Goal: Task Accomplishment & Management: Manage account settings

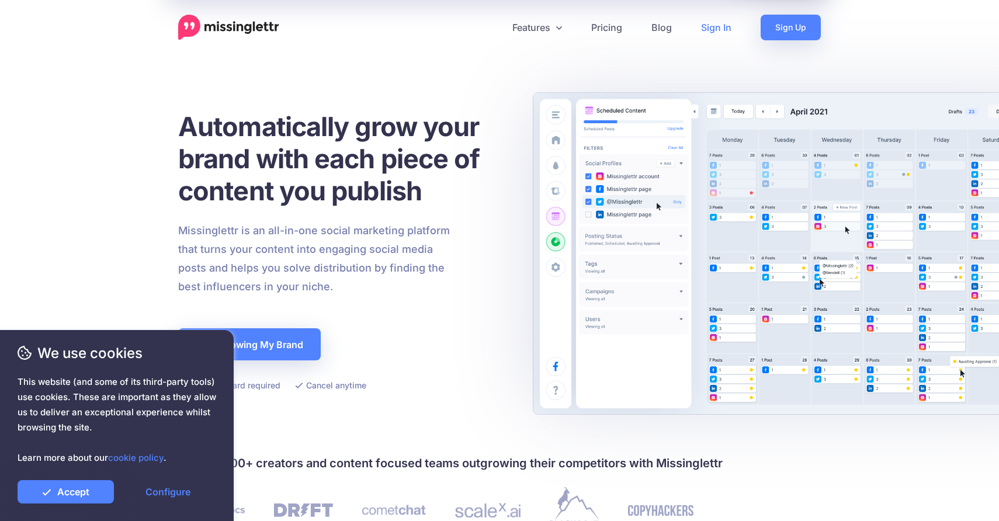
click at [716, 26] on link "Sign In" at bounding box center [717, 28] width 60 height 26
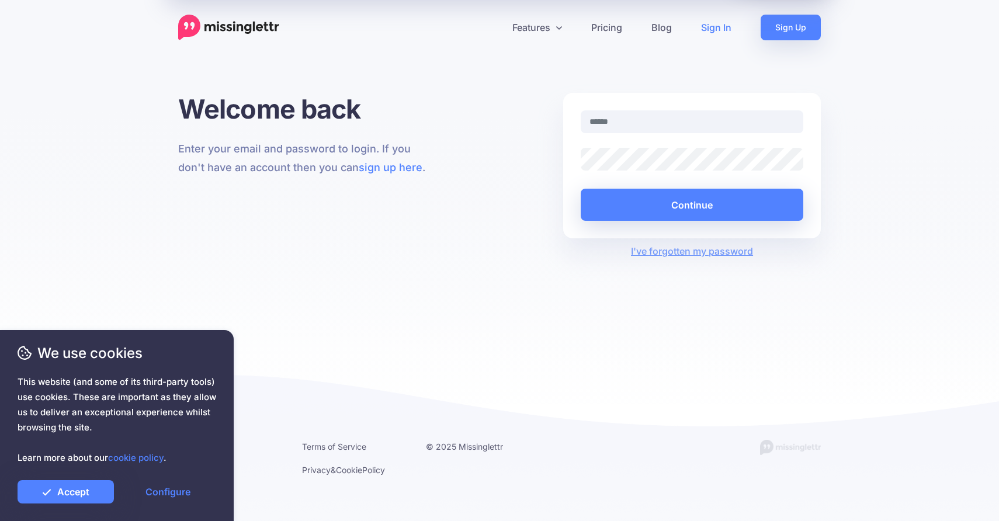
type input "**********"
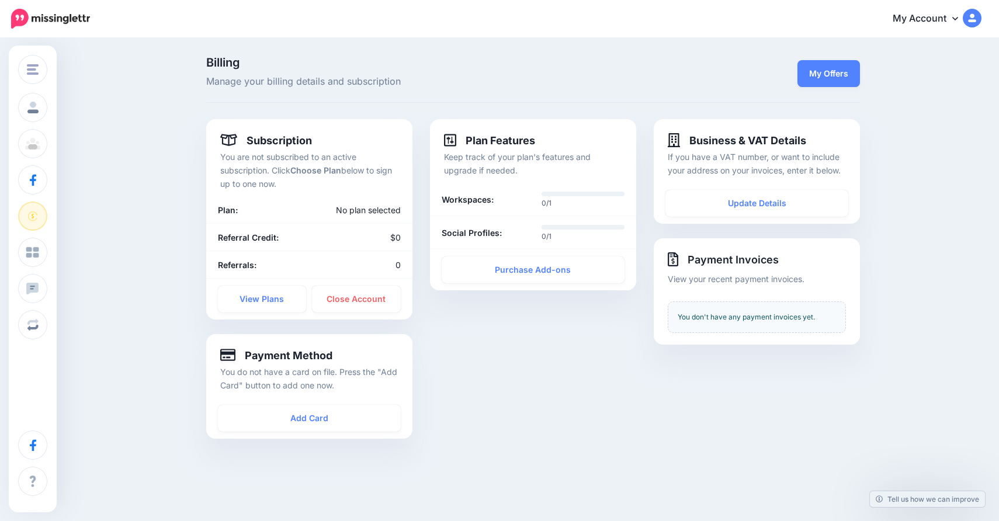
click at [132, 167] on div "Billing Manage your billing details and subscription My Offers Subscription You…" at bounding box center [499, 259] width 999 height 441
click at [134, 139] on div "Billing Manage your billing details and subscription My Offers Subscription You…" at bounding box center [499, 259] width 999 height 441
click at [173, 203] on div "Billing Manage your billing details and subscription My Offers Subscription You…" at bounding box center [499, 259] width 999 height 441
click at [161, 173] on div "Billing Manage your billing details and subscription My Offers Subscription You…" at bounding box center [499, 259] width 999 height 441
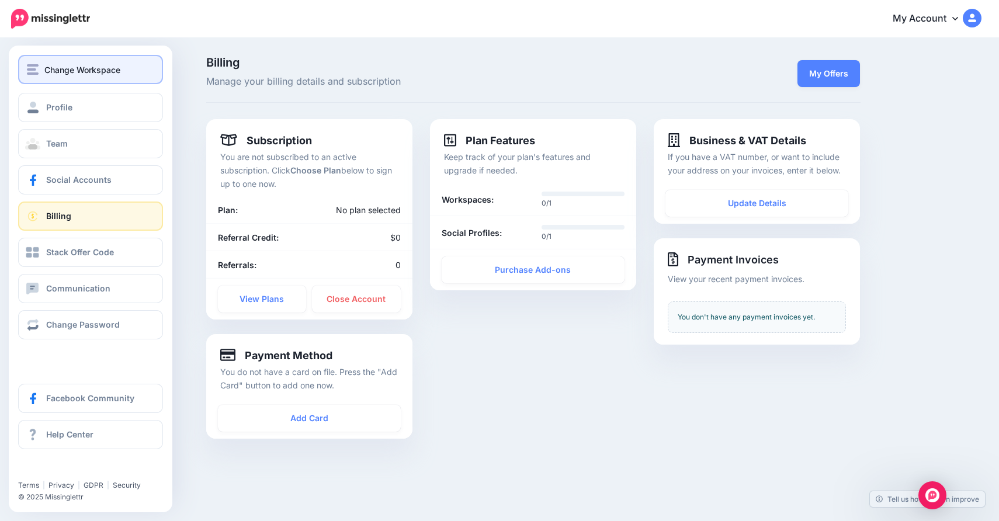
click at [71, 74] on span "Change Workspace" at bounding box center [82, 69] width 76 height 13
click at [98, 77] on button "Change Workspace" at bounding box center [90, 69] width 145 height 29
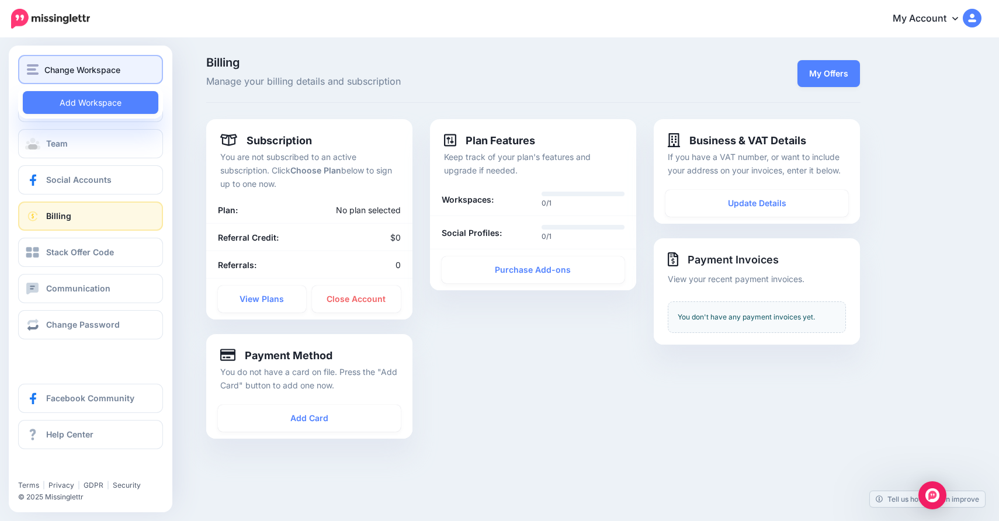
click at [124, 71] on div "Change Workspace" at bounding box center [90, 69] width 127 height 13
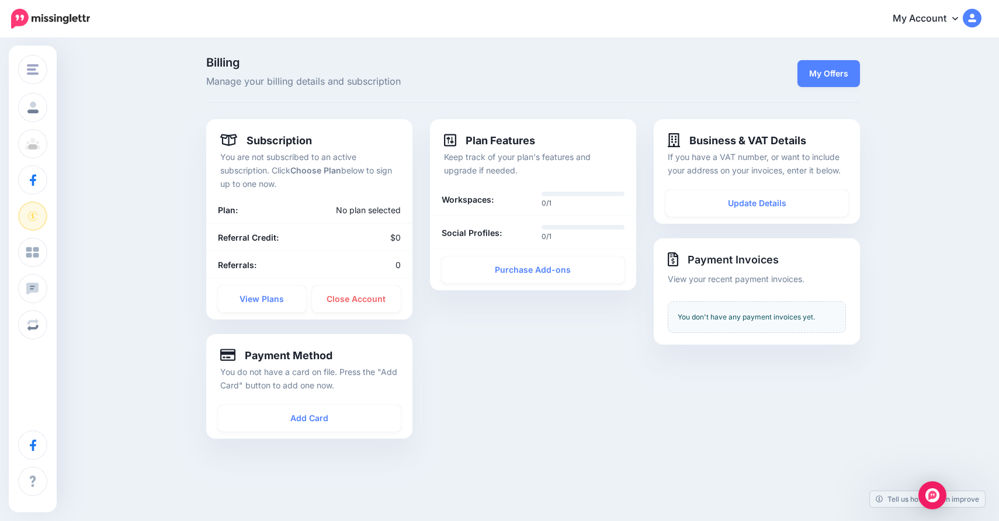
click at [350, 16] on div "My Account Dashboard My Account Billing Facebook Community Help Center Logout" at bounding box center [543, 19] width 877 height 29
